Goal: Find specific page/section: Find specific page/section

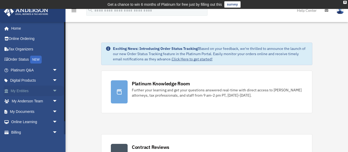
click at [29, 90] on link "My Entities arrow_drop_down" at bounding box center [35, 90] width 62 height 10
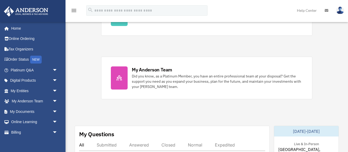
scroll to position [206, 0]
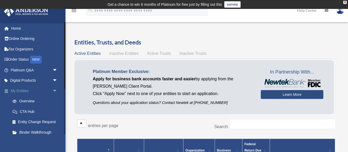
click at [27, 88] on link "My Entities arrow_drop_down" at bounding box center [35, 90] width 62 height 10
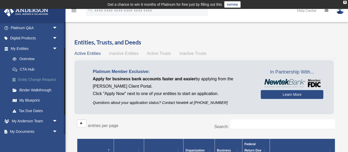
scroll to position [44, 0]
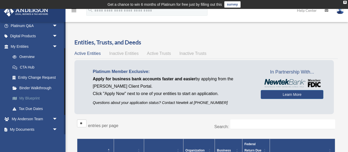
click at [31, 97] on link "My Blueprint" at bounding box center [36, 98] width 58 height 10
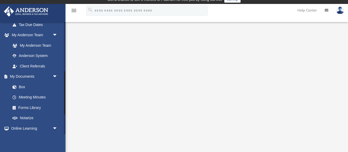
scroll to position [135, 0]
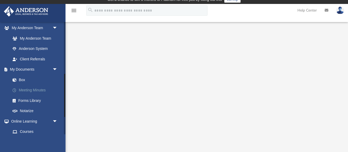
click at [40, 89] on link "Meeting Minutes" at bounding box center [36, 90] width 58 height 10
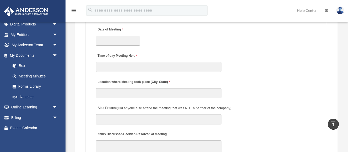
scroll to position [841, 0]
